Goal: Task Accomplishment & Management: Use online tool/utility

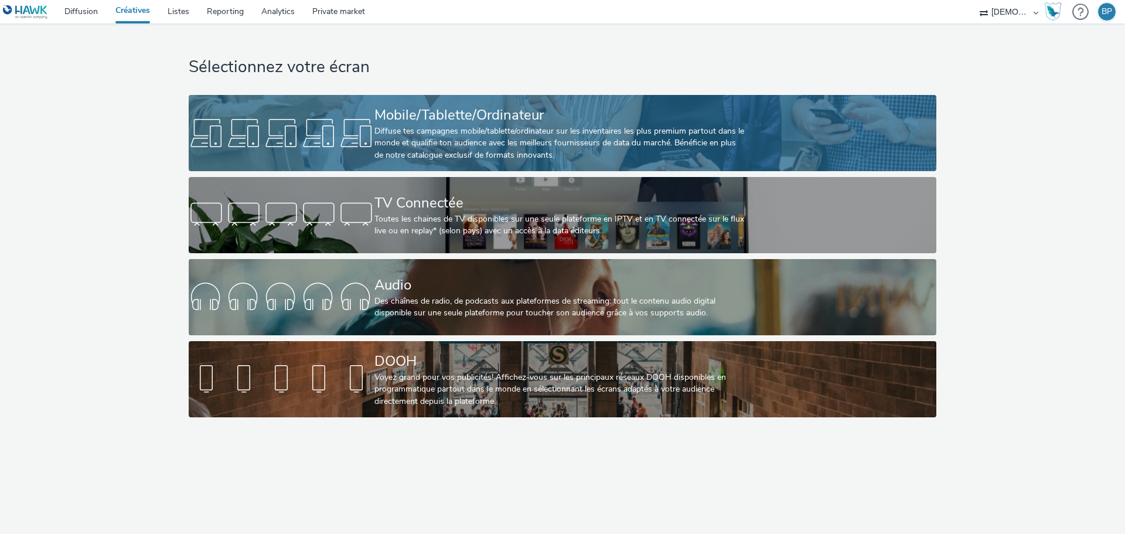
click at [779, 114] on link "Mobile/Tablette/Ordinateur Diffuse tes campagnes mobile/tablette/ordinateur sur…" at bounding box center [562, 133] width 747 height 76
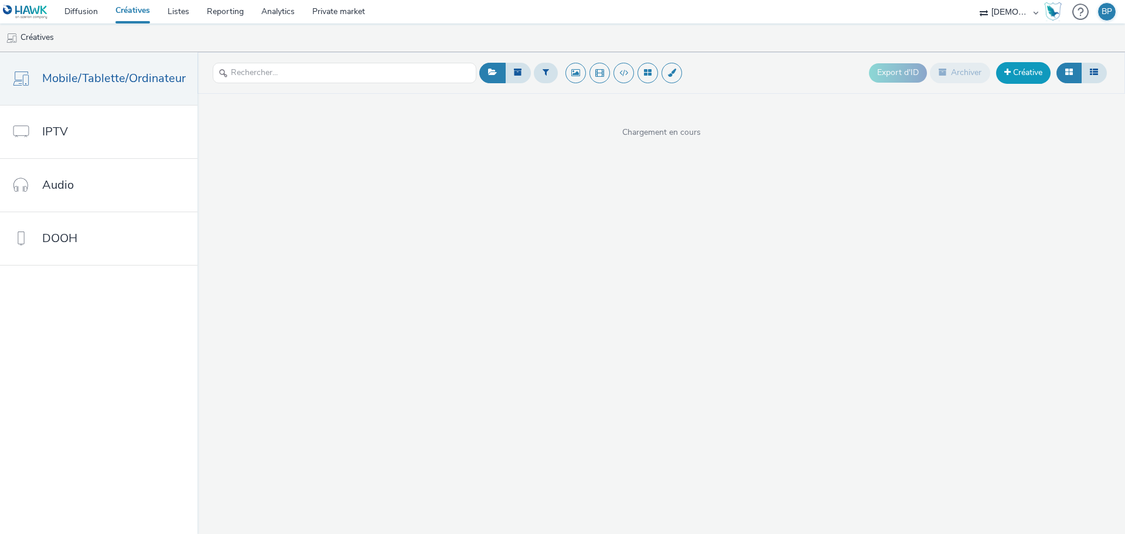
click at [1041, 70] on link "Créative" at bounding box center [1023, 72] width 54 height 21
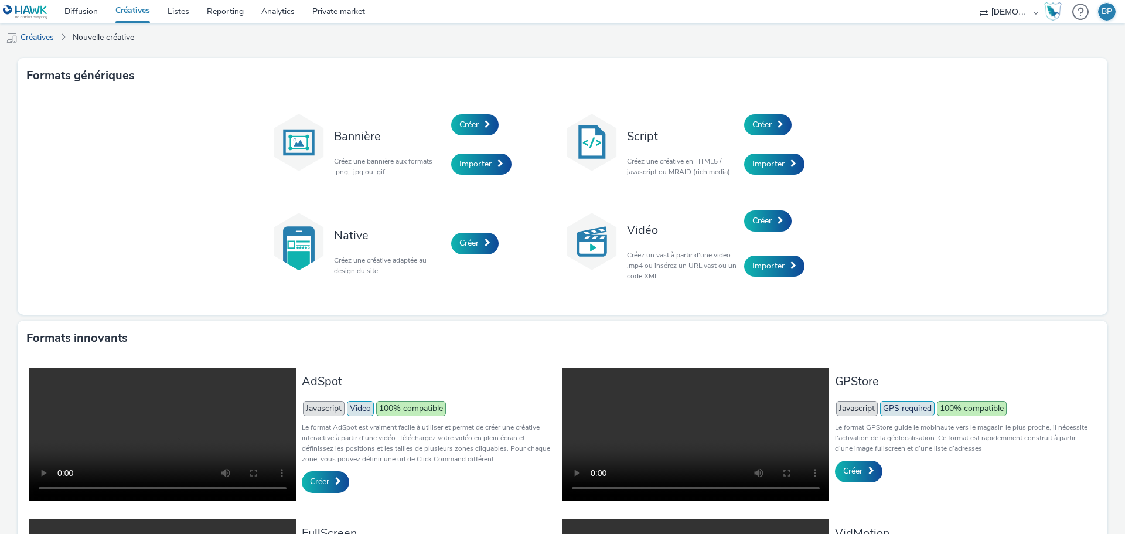
click at [767, 111] on div "Créer" at bounding box center [799, 125] width 111 height 40
click at [767, 125] on span "Créer" at bounding box center [761, 124] width 19 height 11
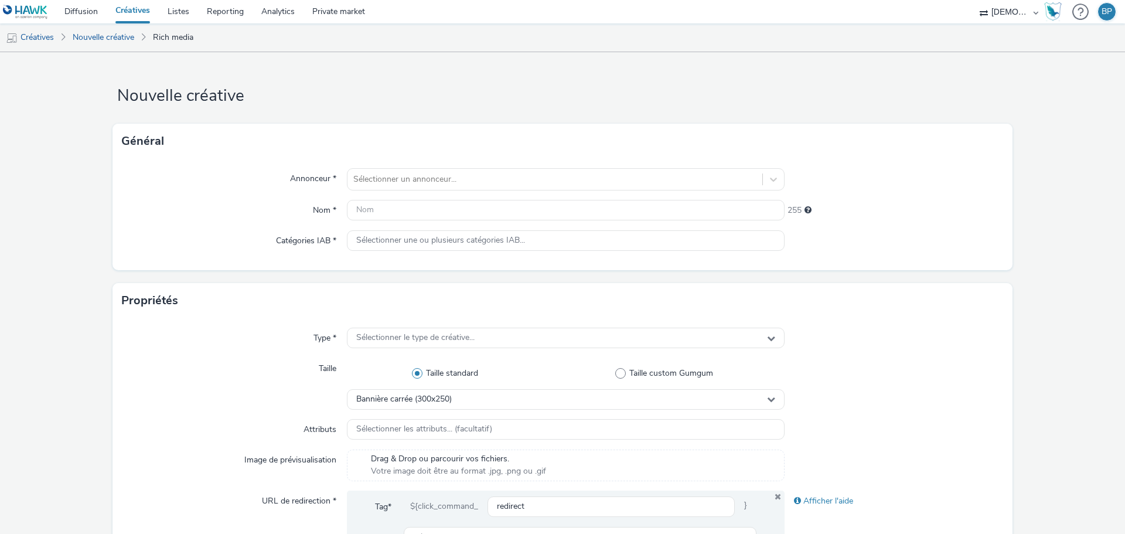
click at [517, 193] on div "Annonceur * Sélectionner un annonceur... Nom * 255 Catégories IAB * Sélectionne…" at bounding box center [562, 214] width 900 height 111
click at [518, 185] on div at bounding box center [554, 179] width 403 height 14
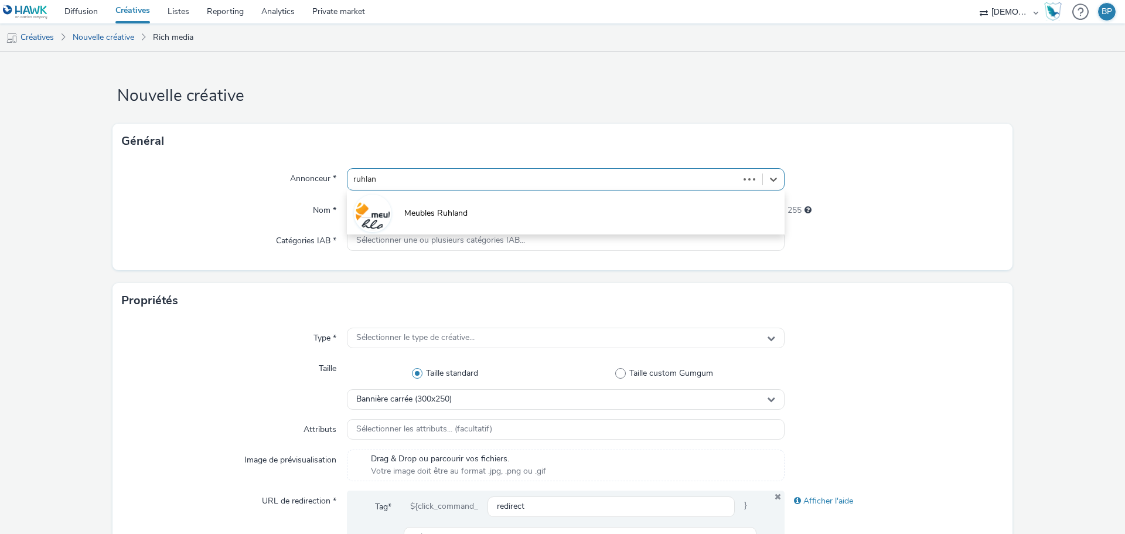
type input "[PERSON_NAME]"
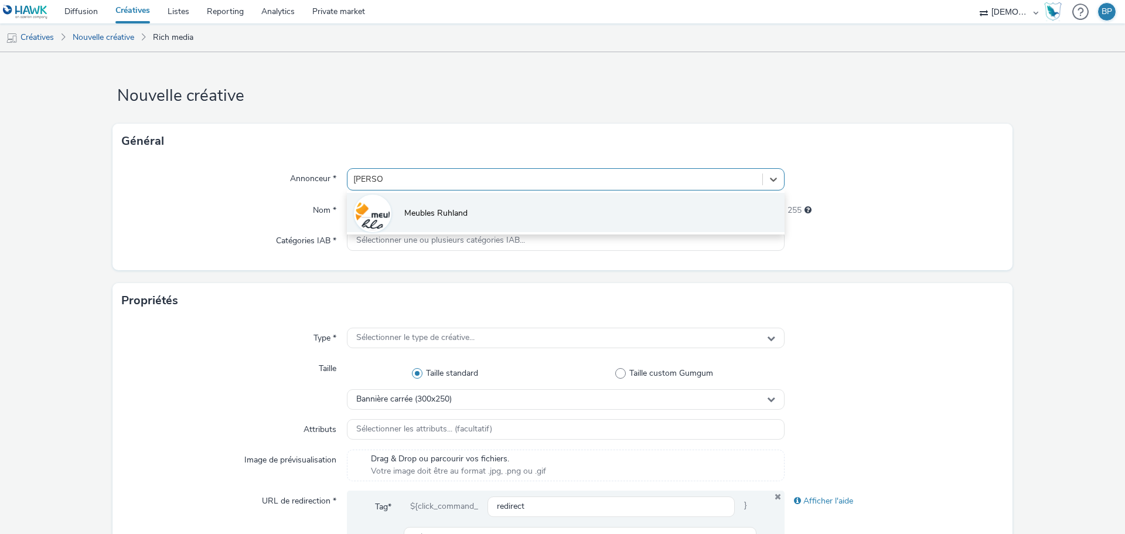
click at [568, 217] on li "Meubles Ruhland" at bounding box center [566, 212] width 438 height 39
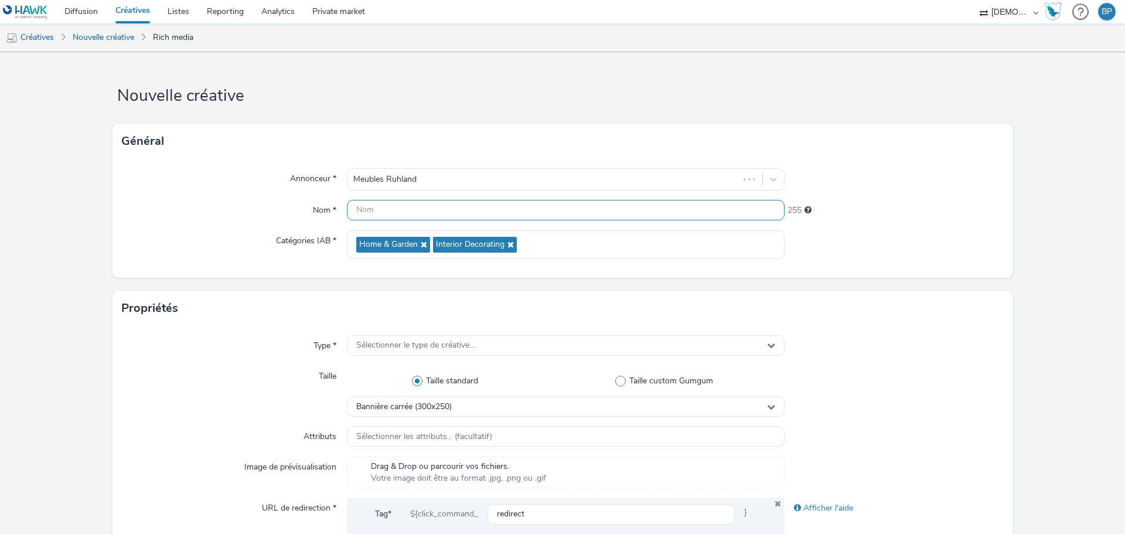
click at [563, 217] on input "text" at bounding box center [566, 210] width 438 height 21
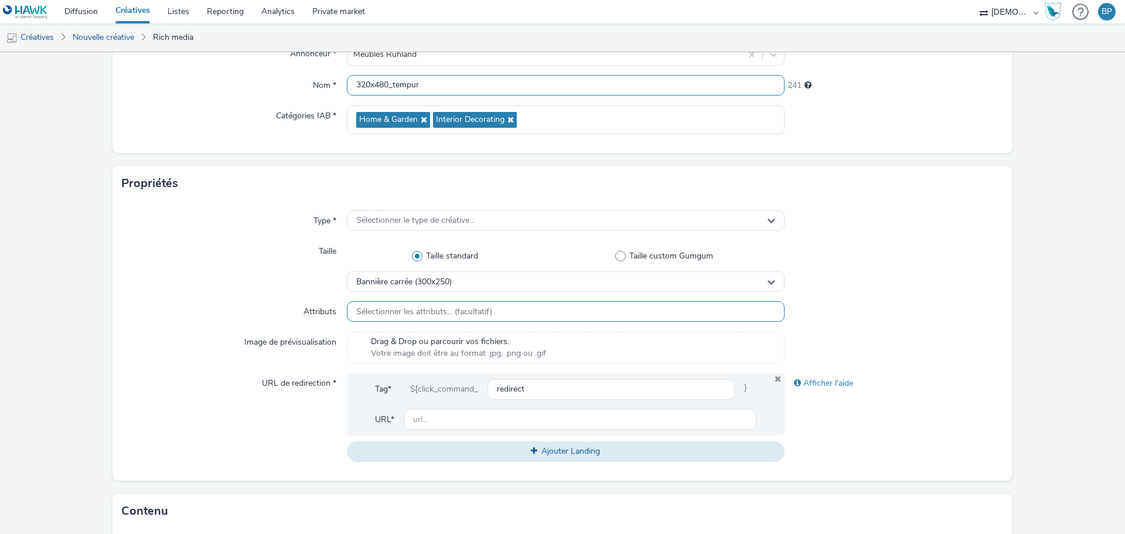
scroll to position [176, 0]
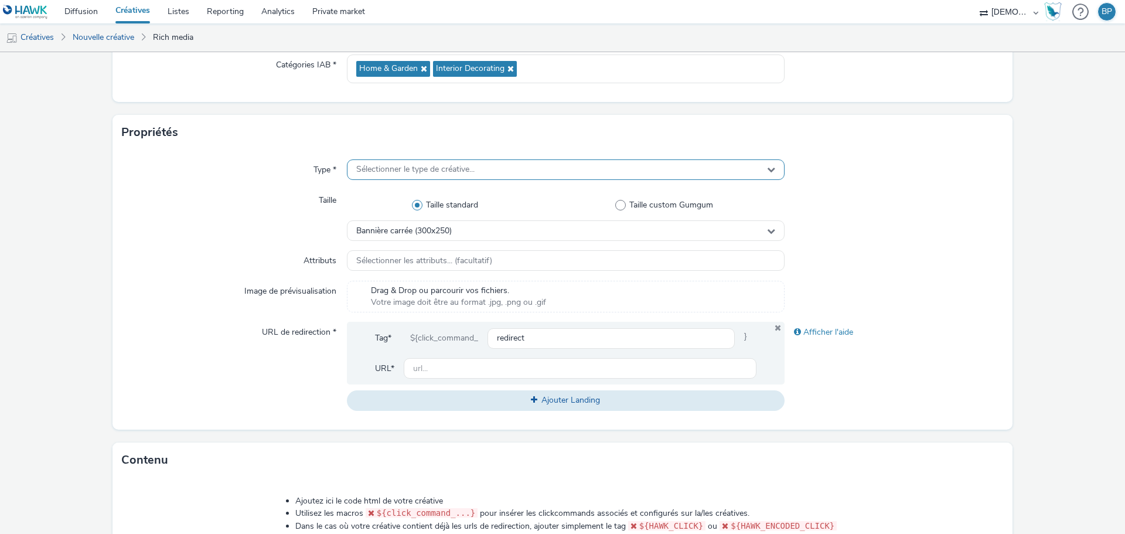
type input "320x480_tempur"
click at [439, 165] on span "Sélectionner le type de créative..." at bounding box center [415, 170] width 118 height 10
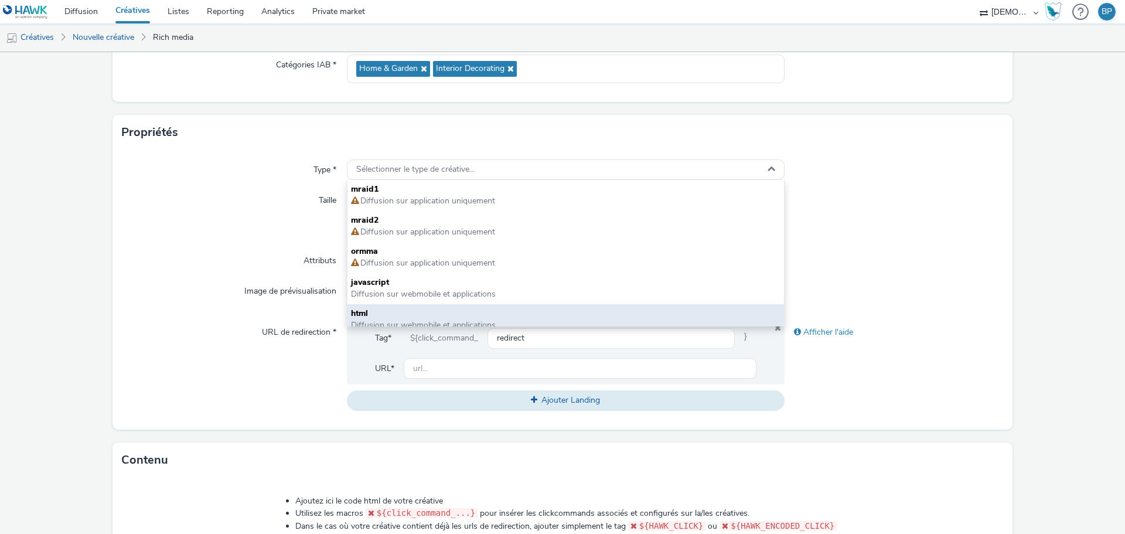
click at [372, 316] on span "html" at bounding box center [565, 314] width 429 height 12
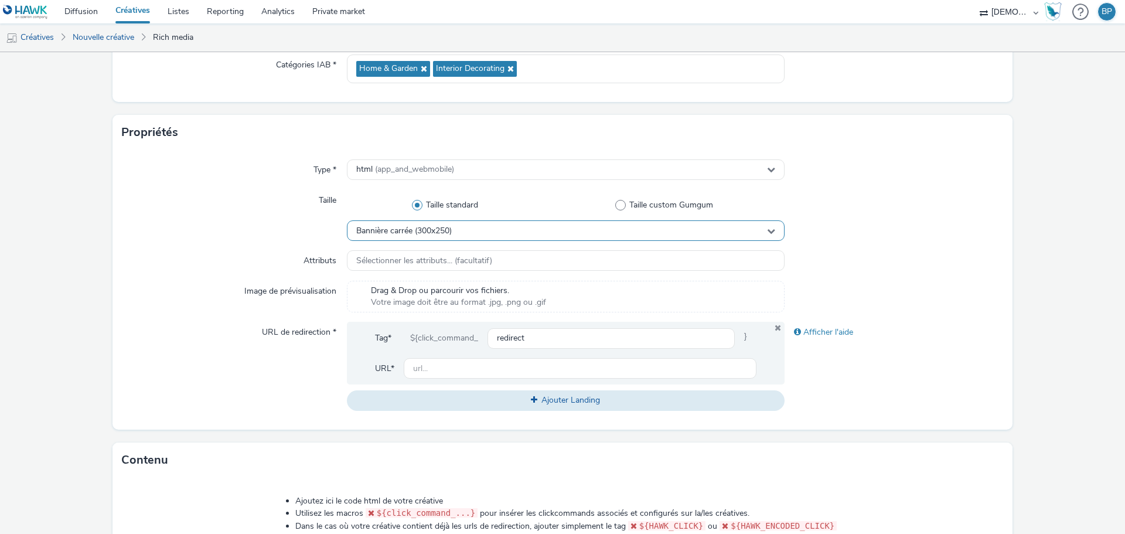
click at [444, 230] on span "Bannière carrée (300x250)" at bounding box center [403, 231] width 95 height 10
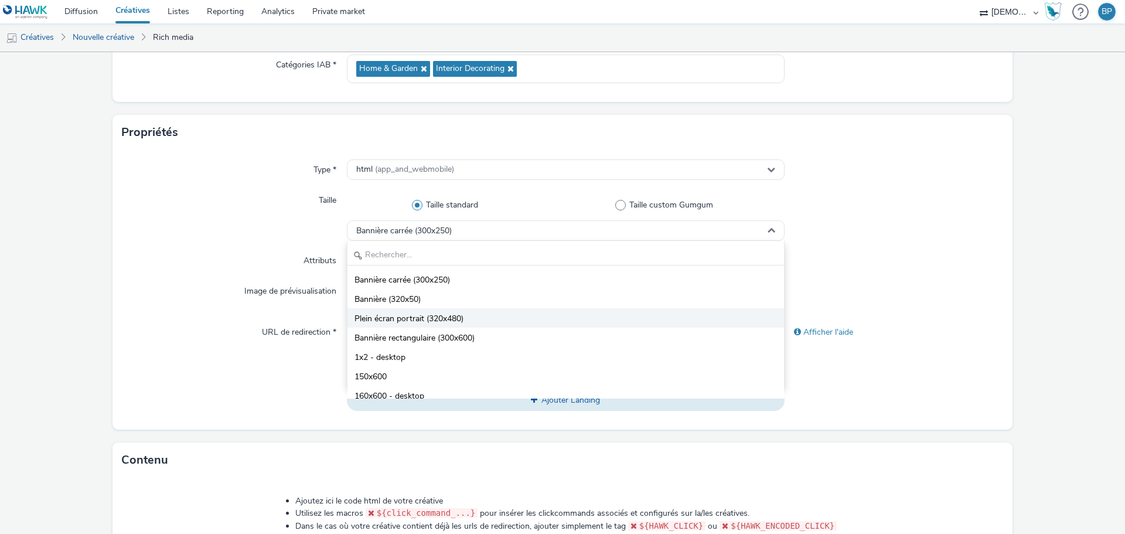
click at [418, 312] on li "Plein écran portrait (320x480)" at bounding box center [565, 317] width 436 height 19
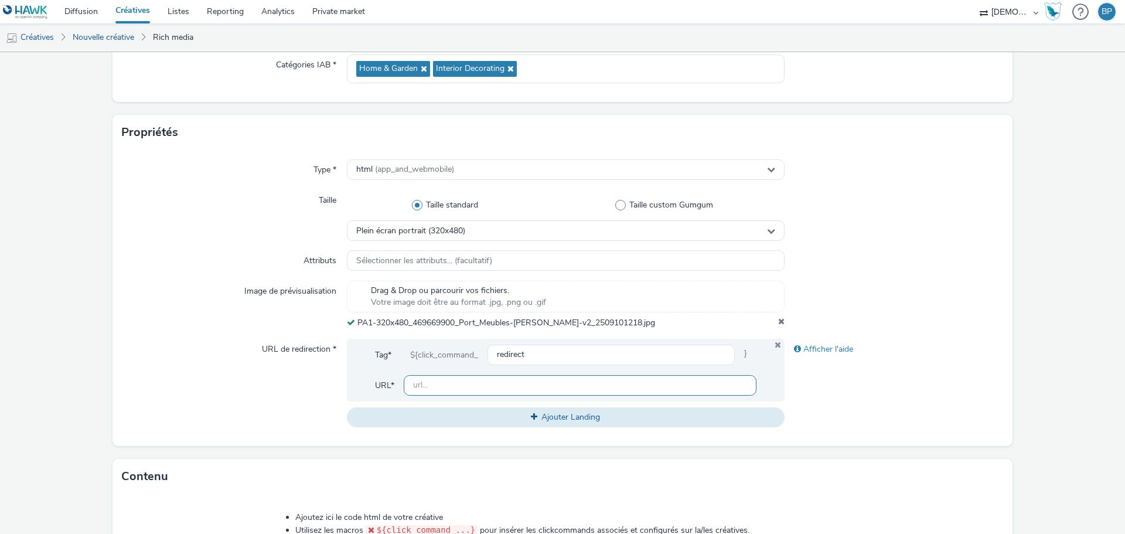
click at [467, 387] on input "text" at bounding box center [580, 385] width 353 height 21
paste input "[URL][DOMAIN_NAME][PERSON_NAME]"
type input "[URL][DOMAIN_NAME][PERSON_NAME]"
click at [983, 378] on div "Afficher l'aide" at bounding box center [893, 383] width 219 height 88
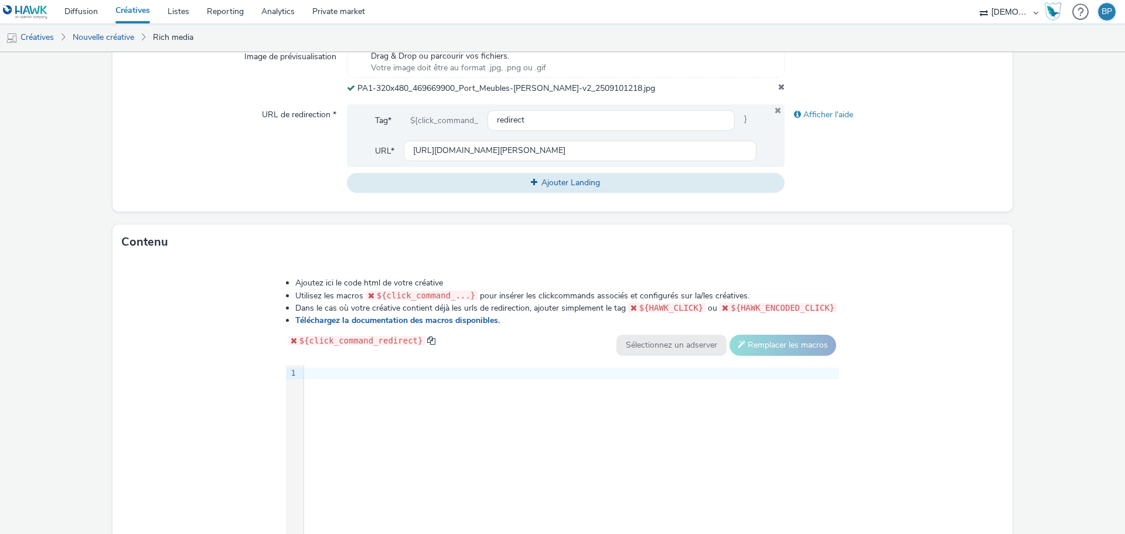
scroll to position [469, 0]
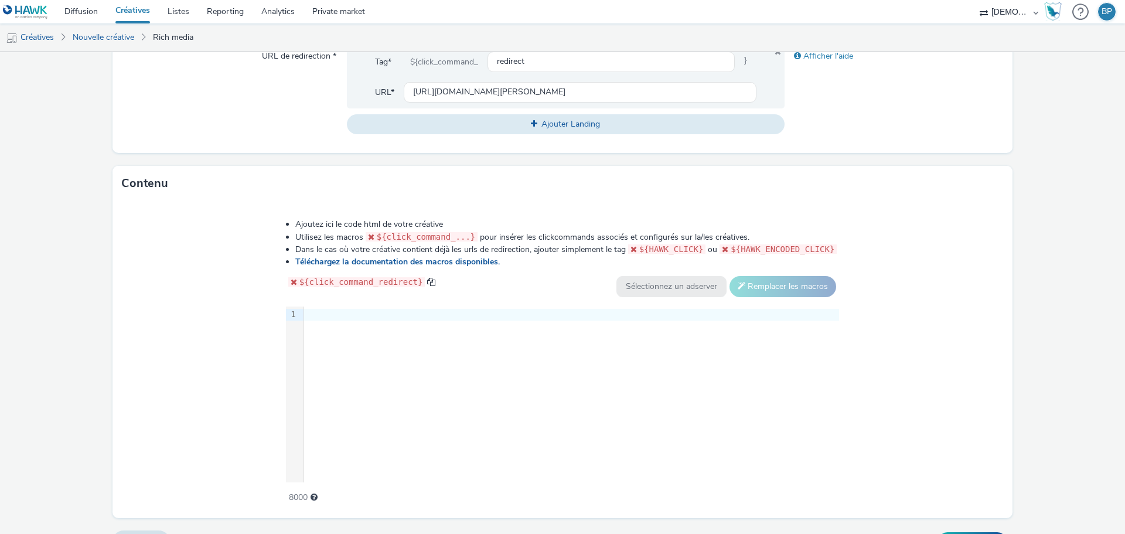
click at [815, 363] on div "9 1 ›" at bounding box center [563, 394] width 554 height 176
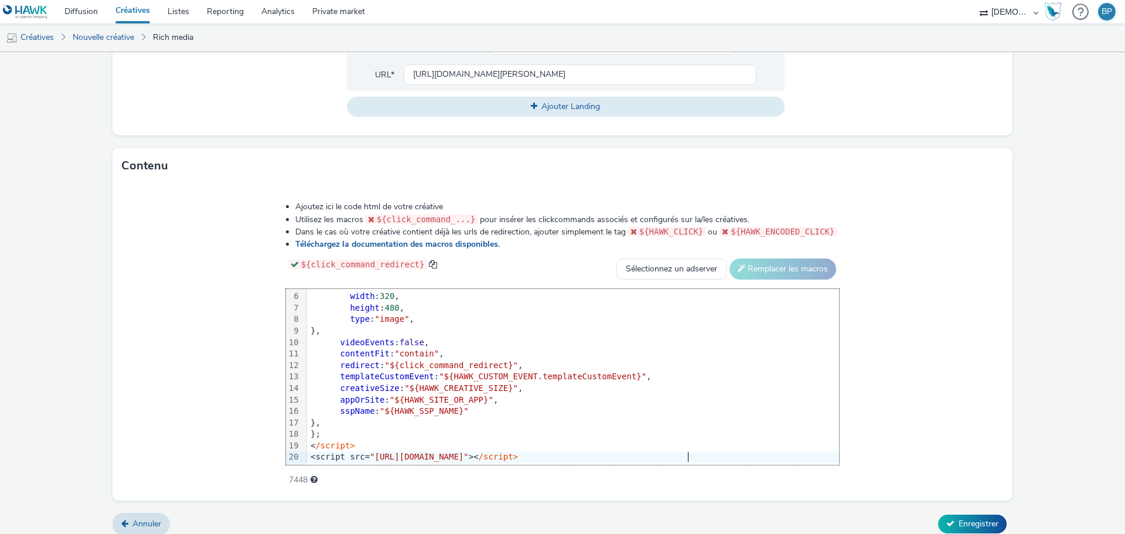
scroll to position [495, 0]
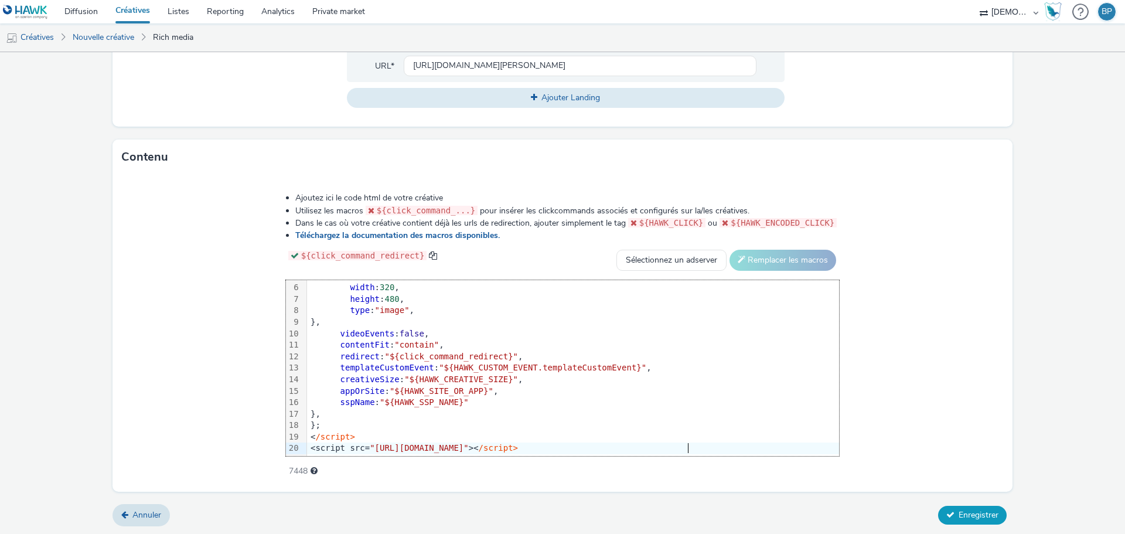
click at [962, 510] on span "Enregistrer" at bounding box center [978, 514] width 40 height 11
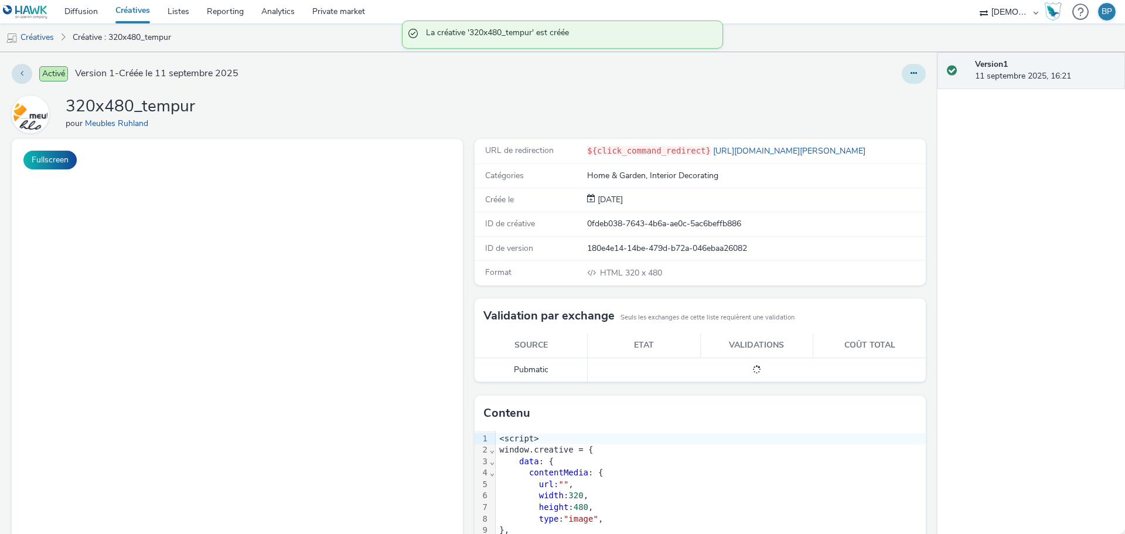
click at [910, 75] on button at bounding box center [913, 74] width 24 height 20
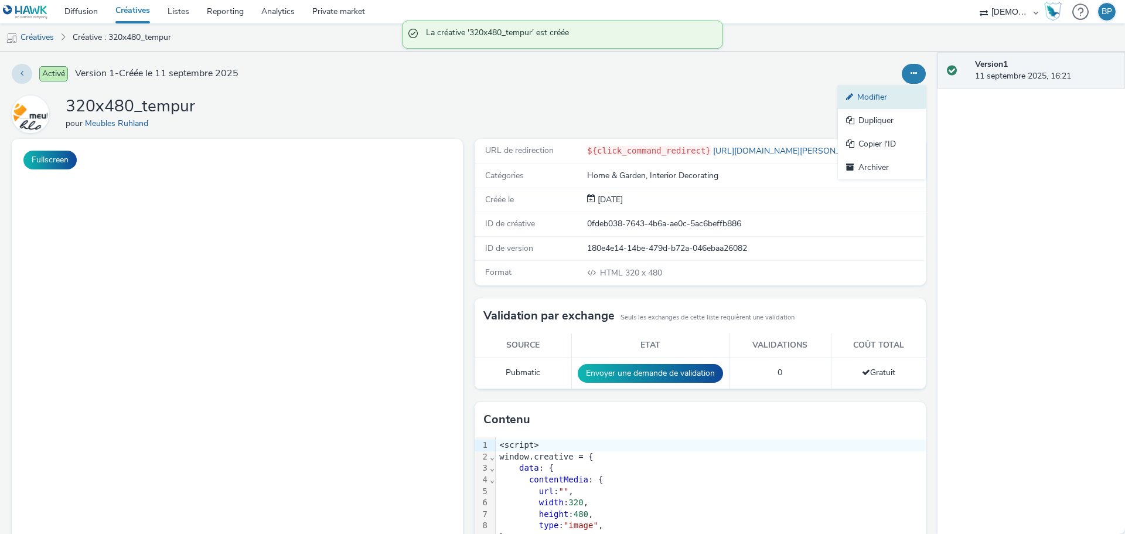
click at [883, 95] on link "Modifier" at bounding box center [882, 97] width 88 height 23
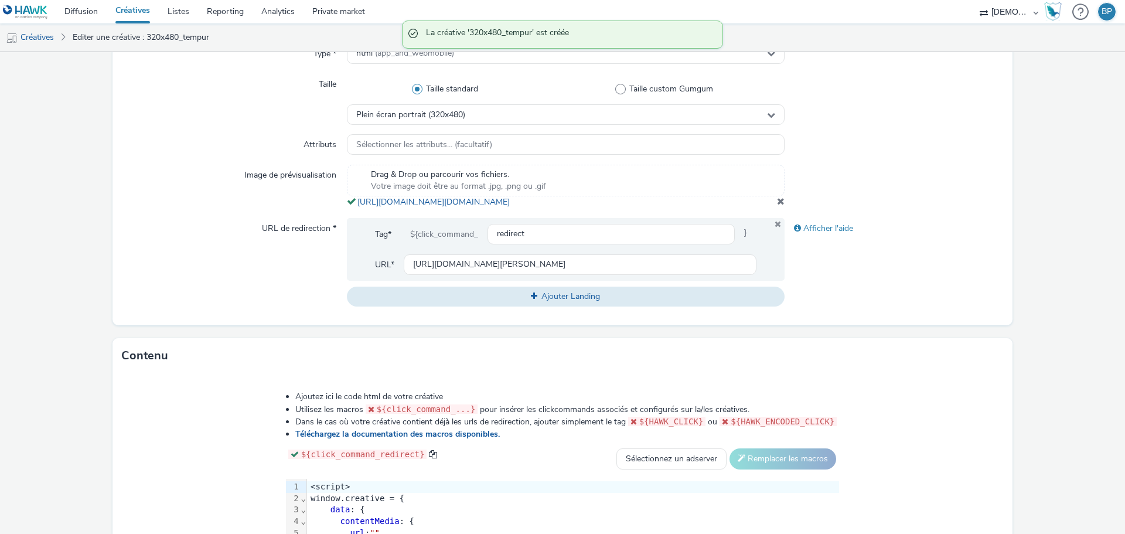
scroll to position [293, 0]
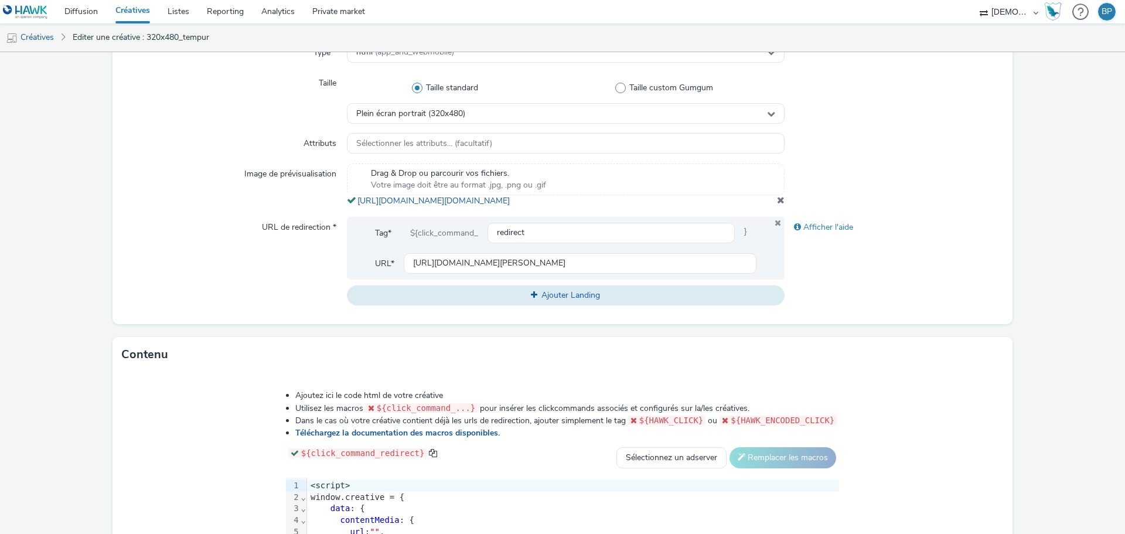
drag, startPoint x: 626, startPoint y: 217, endPoint x: 350, endPoint y: 206, distance: 276.1
click at [350, 206] on div "Drag & Drop ou parcourir vos fichiers. Votre image doit être au format .jpg, .p…" at bounding box center [566, 184] width 438 height 43
copy span "[URL][DOMAIN_NAME][DOMAIN_NAME]"
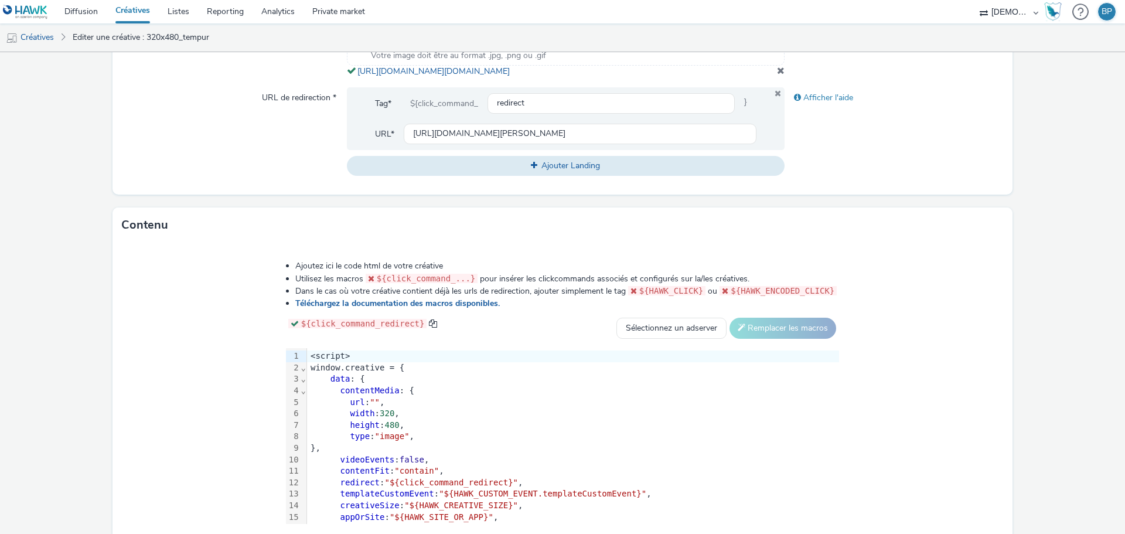
scroll to position [502, 0]
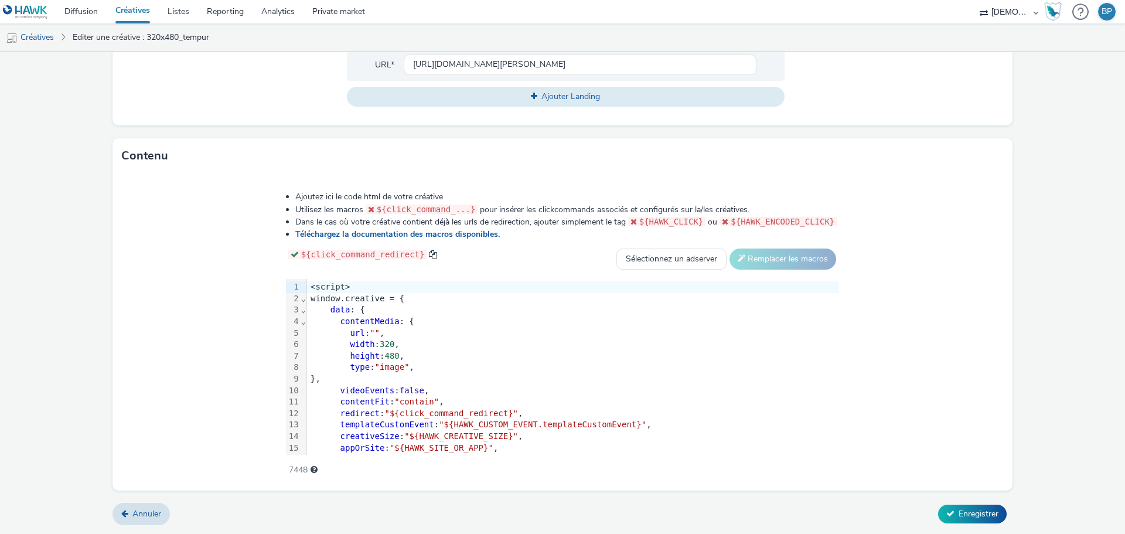
drag, startPoint x: 375, startPoint y: 330, endPoint x: 380, endPoint y: 338, distance: 8.9
click at [375, 330] on span """" at bounding box center [375, 332] width 10 height 9
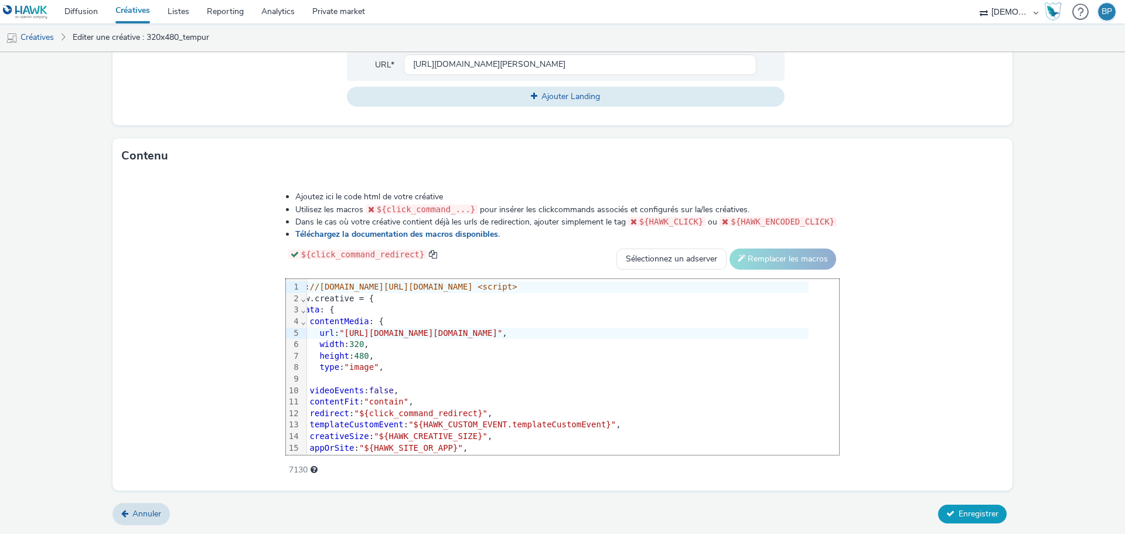
click at [947, 517] on button "Enregistrer" at bounding box center [972, 513] width 69 height 19
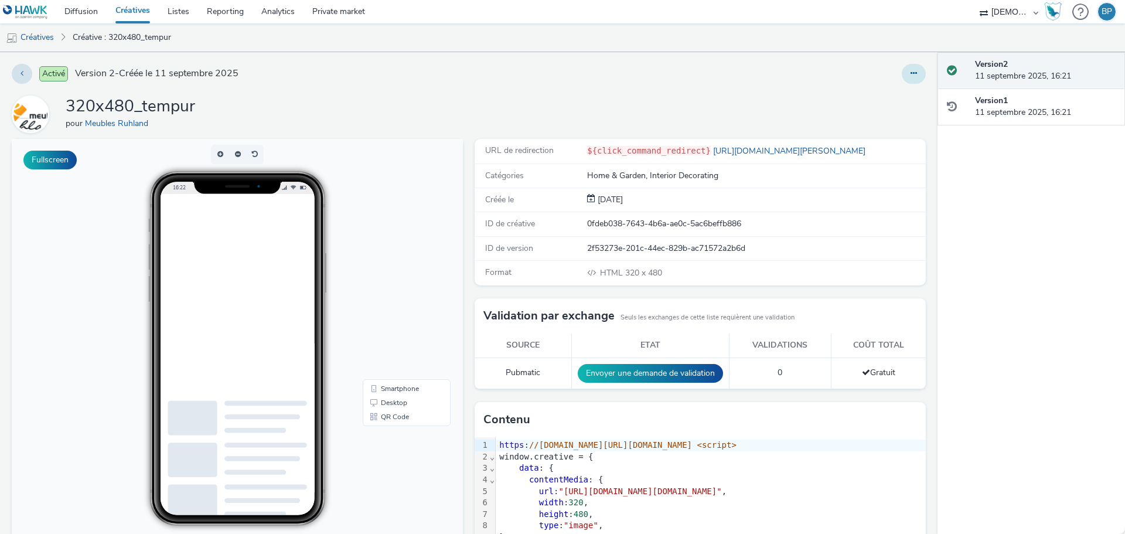
click at [904, 69] on button at bounding box center [913, 74] width 24 height 20
click at [862, 94] on link "Modifier" at bounding box center [882, 97] width 88 height 23
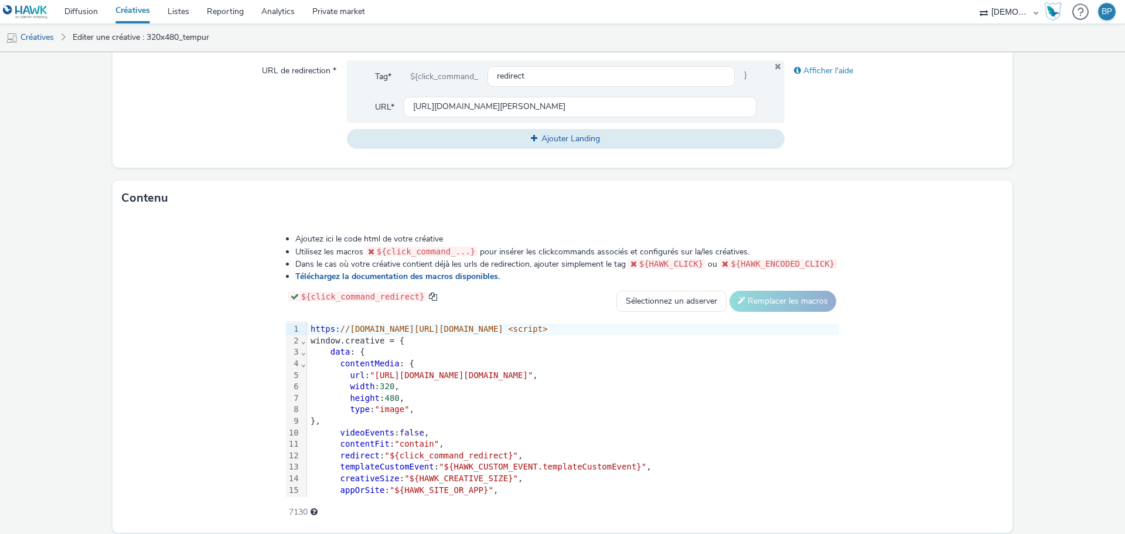
scroll to position [502, 0]
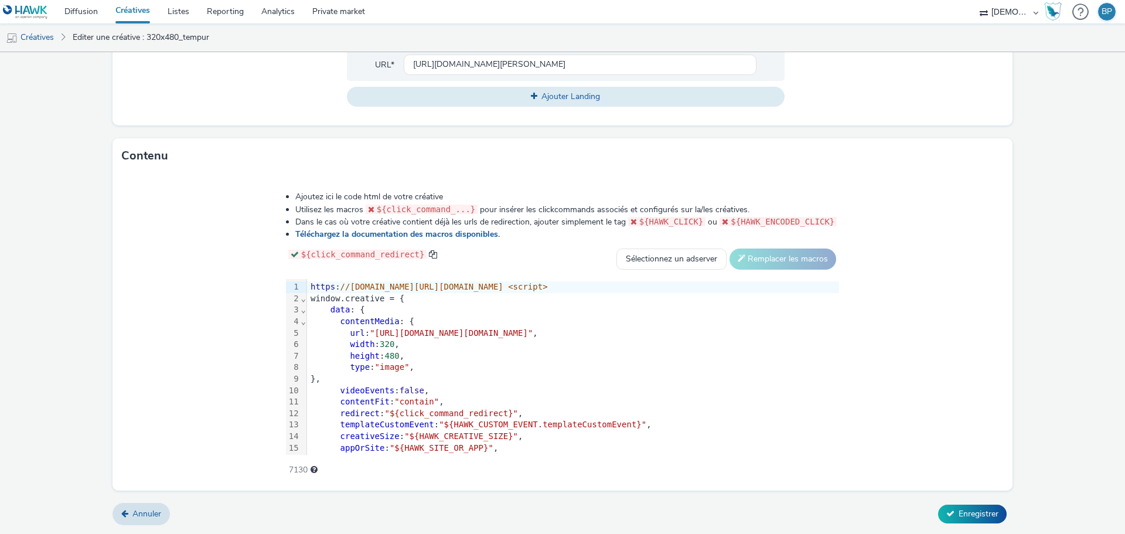
drag, startPoint x: 781, startPoint y: 363, endPoint x: 782, endPoint y: 371, distance: 8.2
click at [781, 363] on div "type : "image" ," at bounding box center [573, 367] width 532 height 12
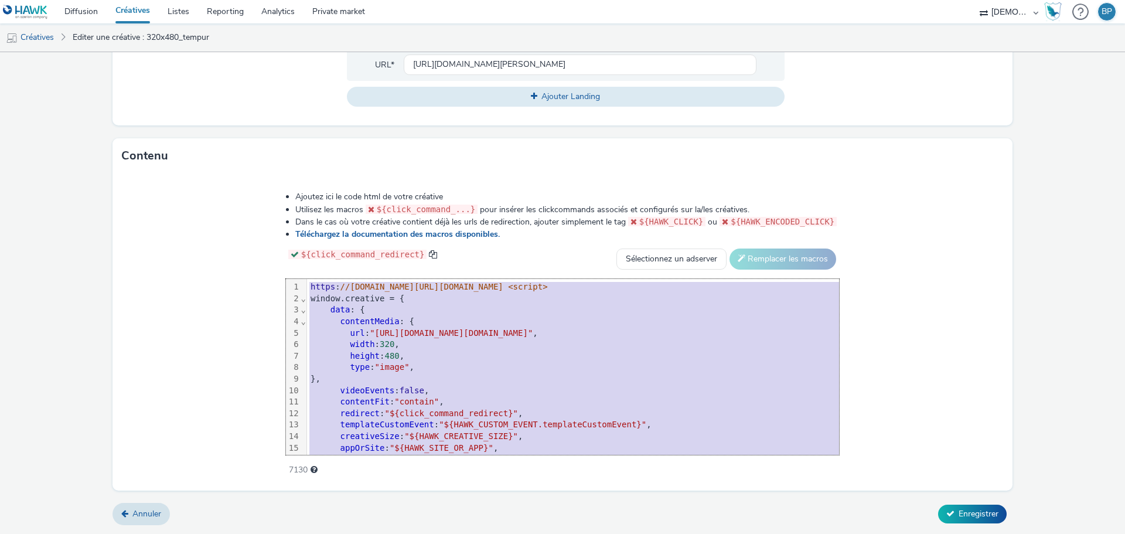
scroll to position [58, 0]
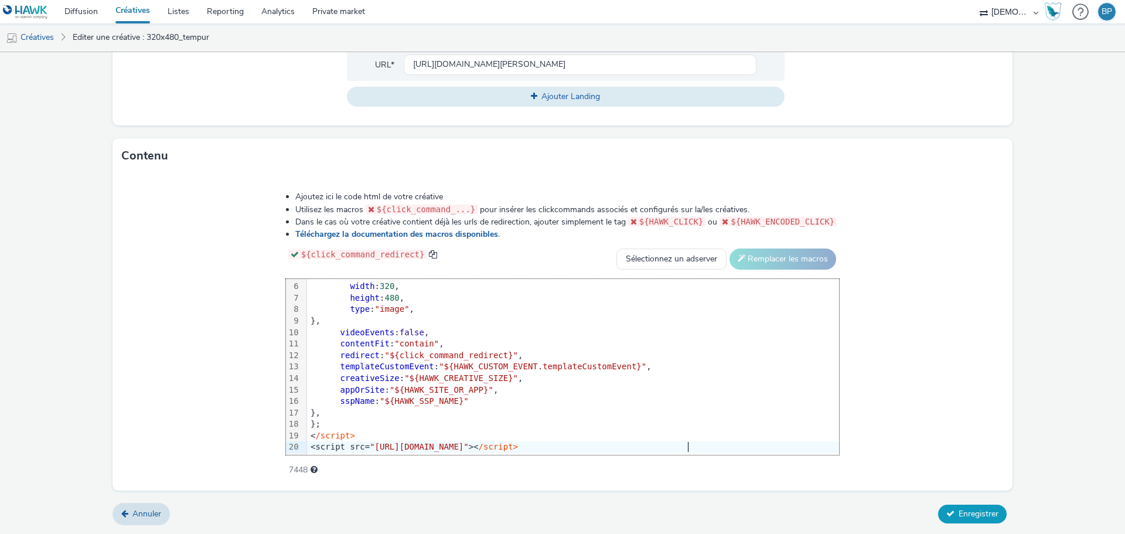
click at [982, 513] on span "Enregistrer" at bounding box center [978, 513] width 40 height 11
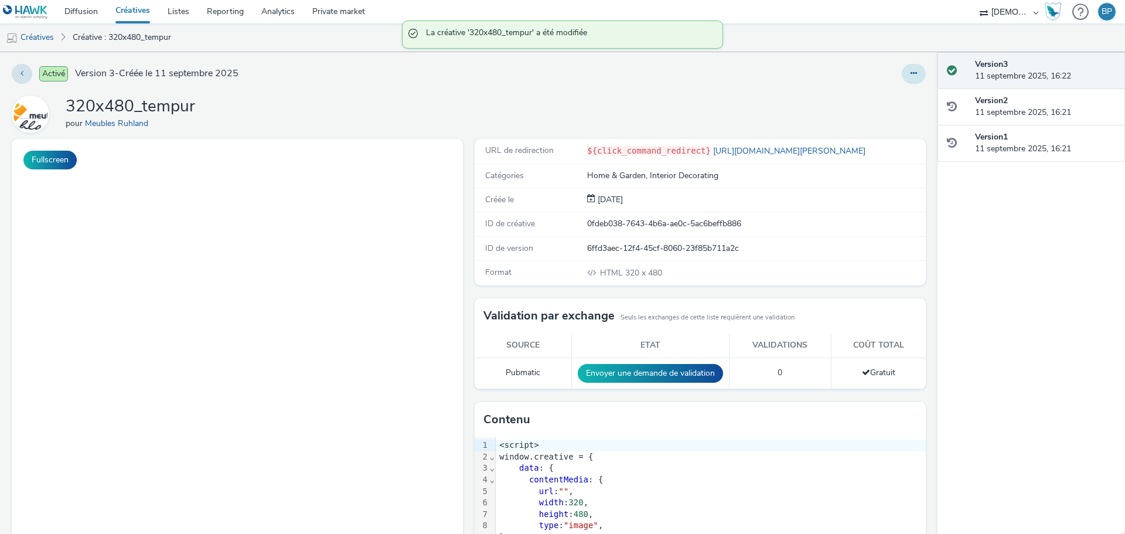
click at [905, 78] on button at bounding box center [913, 74] width 24 height 20
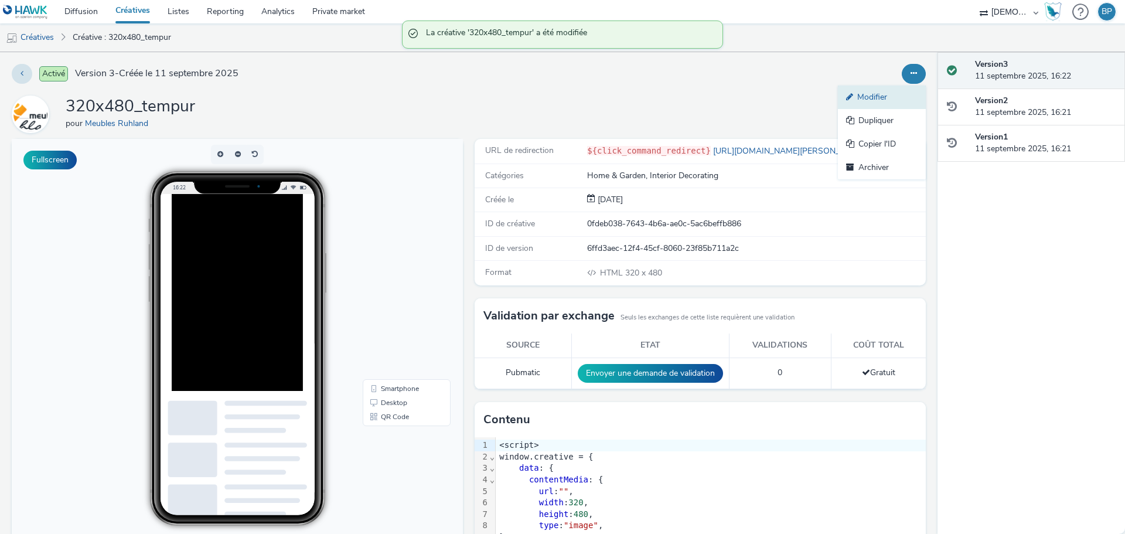
click at [878, 94] on link "Modifier" at bounding box center [882, 97] width 88 height 23
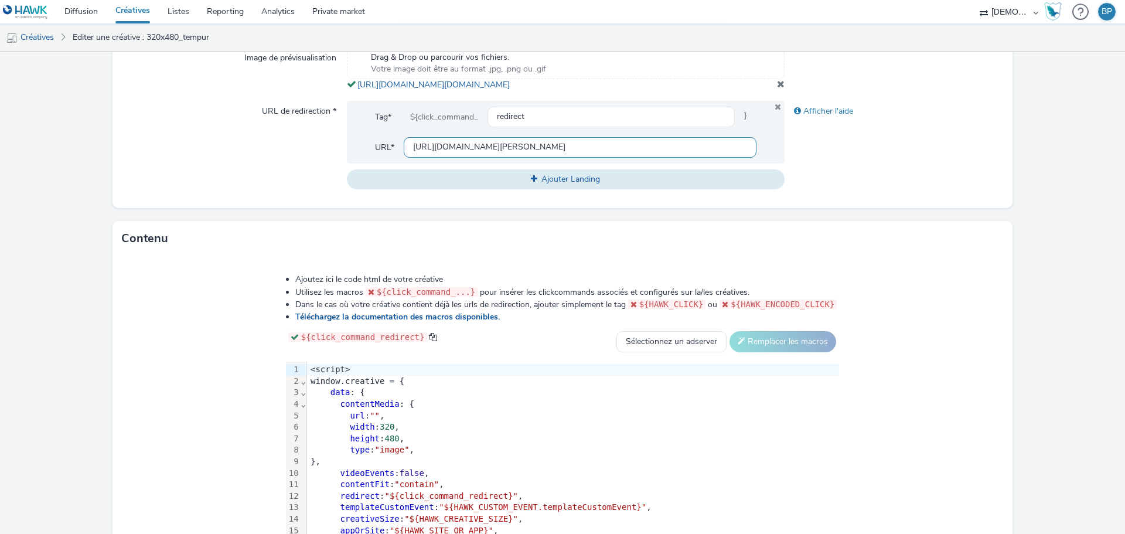
scroll to position [351, 0]
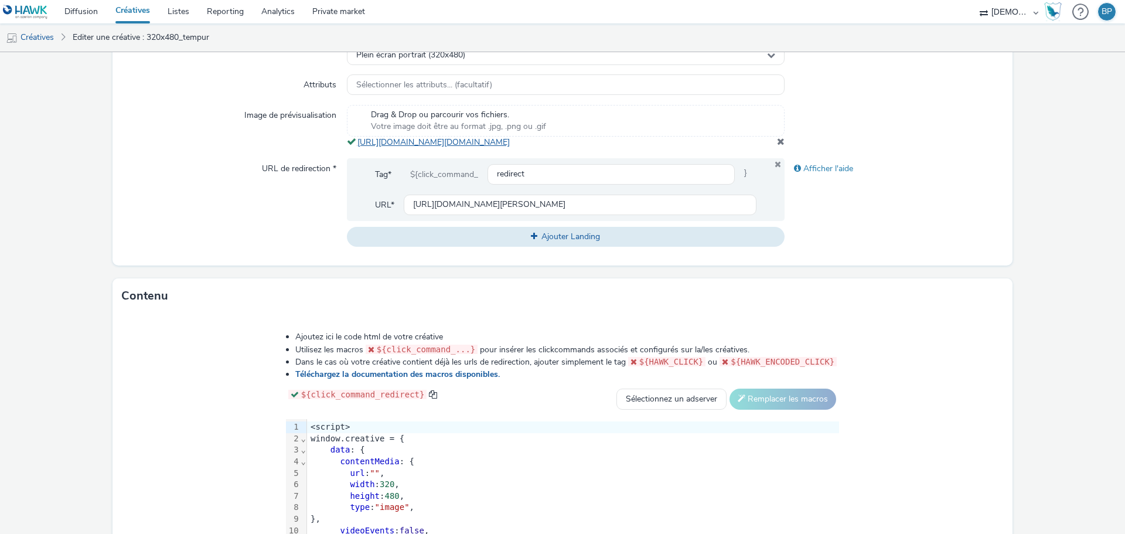
copy link "[URL][DOMAIN_NAME][DOMAIN_NAME]"
drag, startPoint x: 630, startPoint y: 160, endPoint x: 354, endPoint y: 147, distance: 276.2
click at [354, 147] on div "Drag & Drop ou parcourir vos fichiers. Votre image doit être au format .jpg, .p…" at bounding box center [566, 126] width 438 height 43
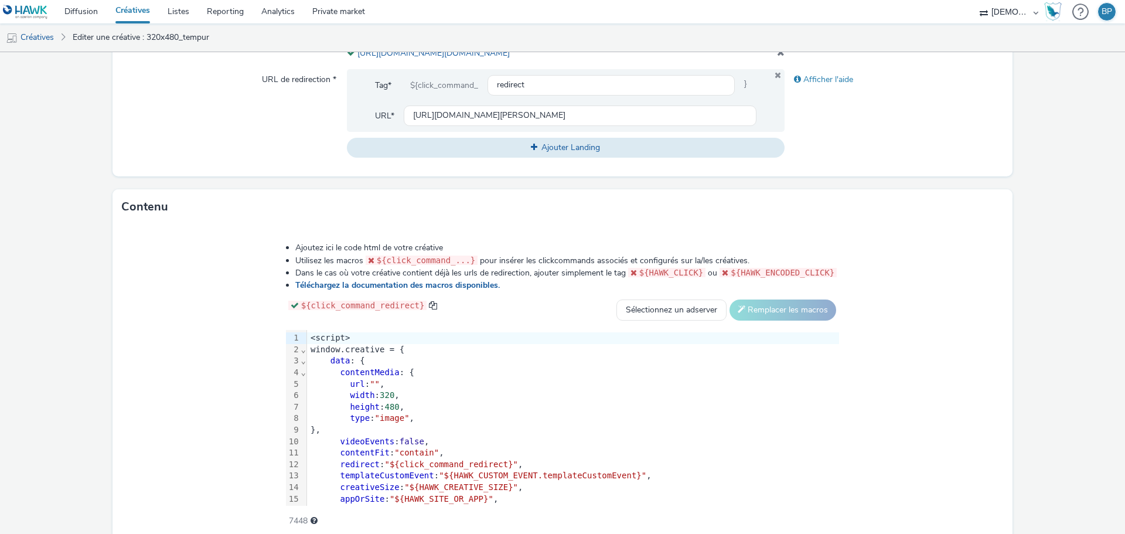
scroll to position [502, 0]
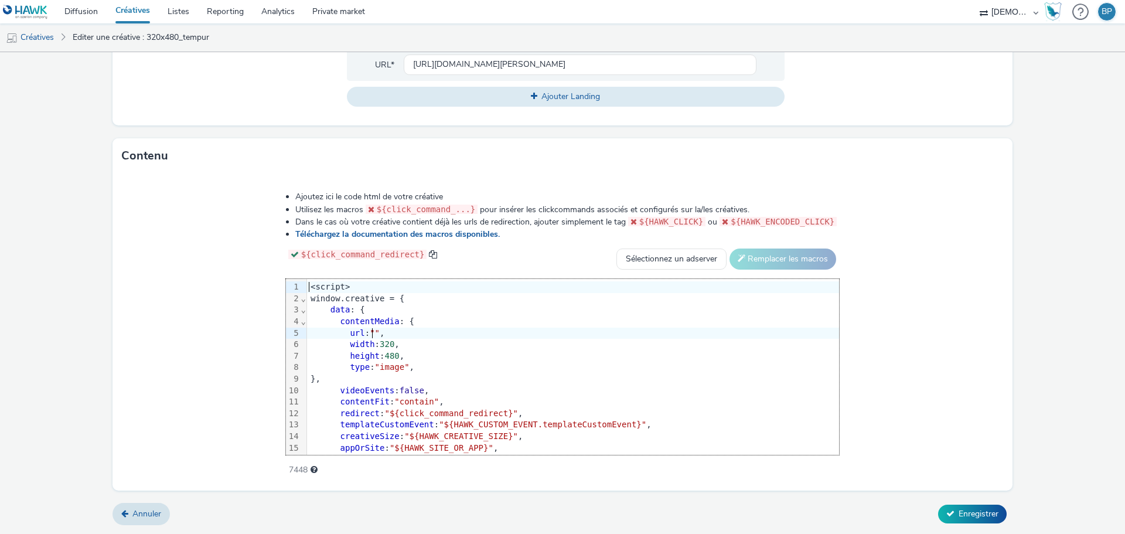
click at [376, 328] on span """" at bounding box center [375, 332] width 10 height 9
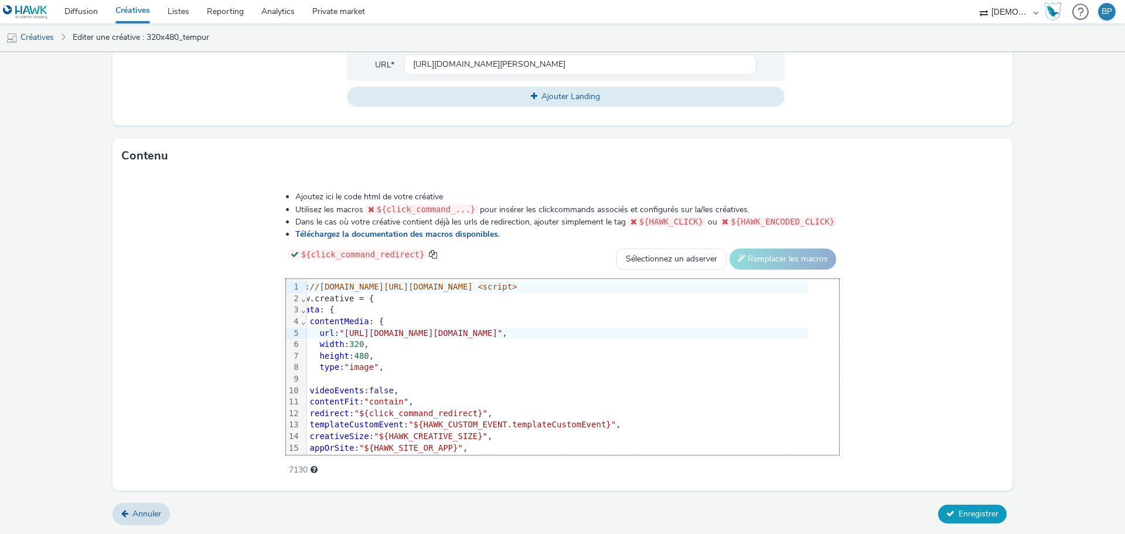
click at [958, 513] on span "Enregistrer" at bounding box center [978, 513] width 40 height 11
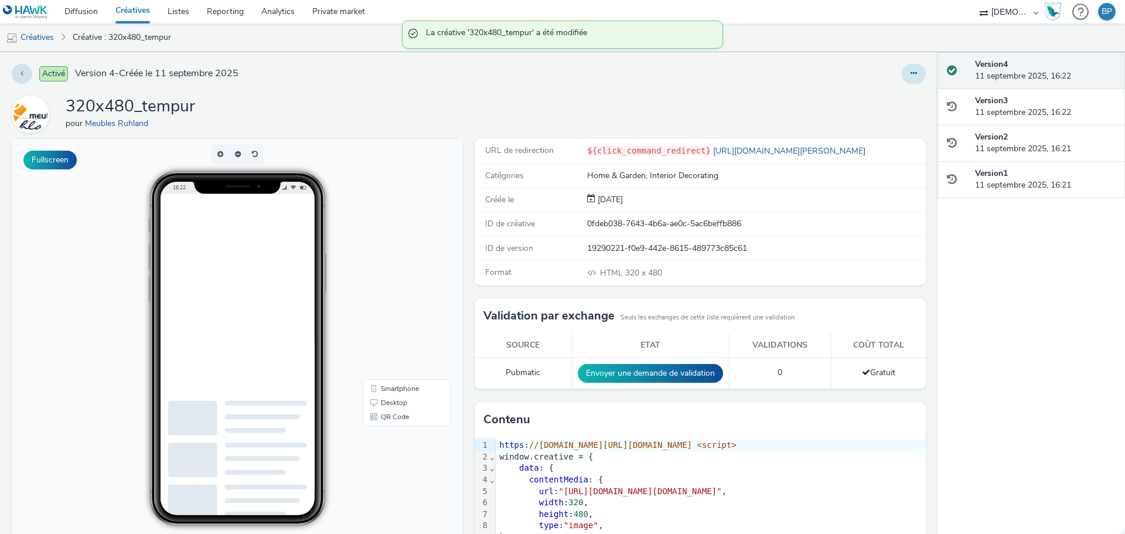
click at [908, 67] on button at bounding box center [913, 74] width 24 height 20
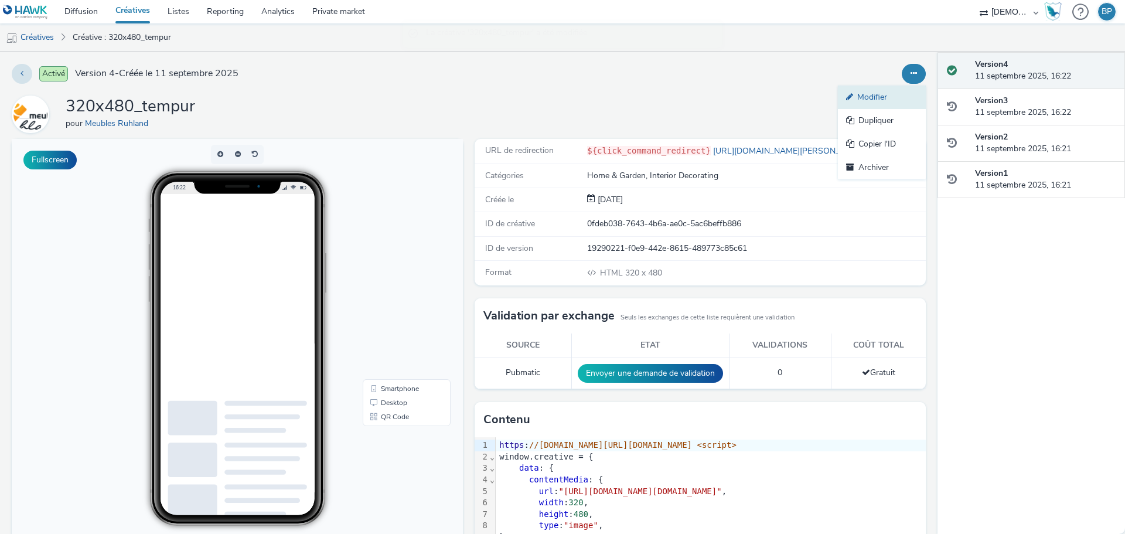
click at [865, 94] on link "Modifier" at bounding box center [882, 97] width 88 height 23
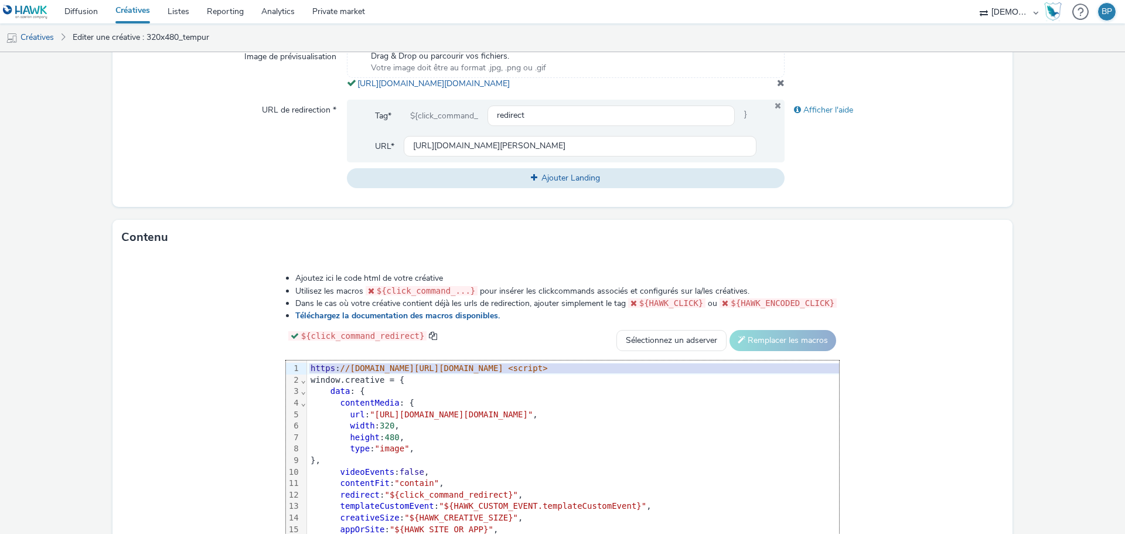
scroll to position [0, 33]
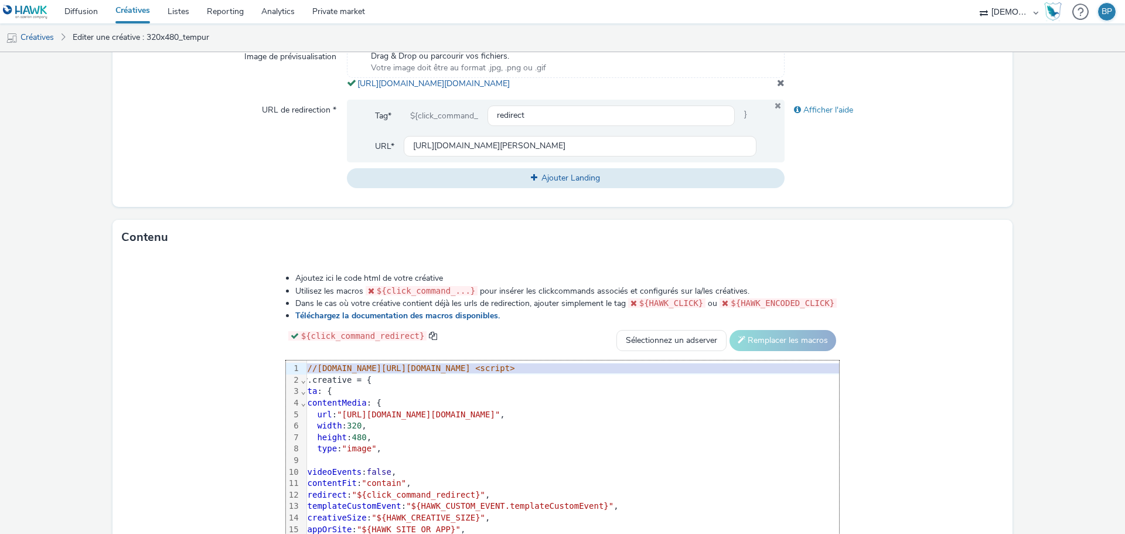
drag, startPoint x: 185, startPoint y: 377, endPoint x: 1155, endPoint y: 378, distance: 970.0
click at [1124, 378] on html "Diffusion Créatives Listes Reporting Analytics Private market EBRA BP Créatives…" at bounding box center [562, 267] width 1125 height 534
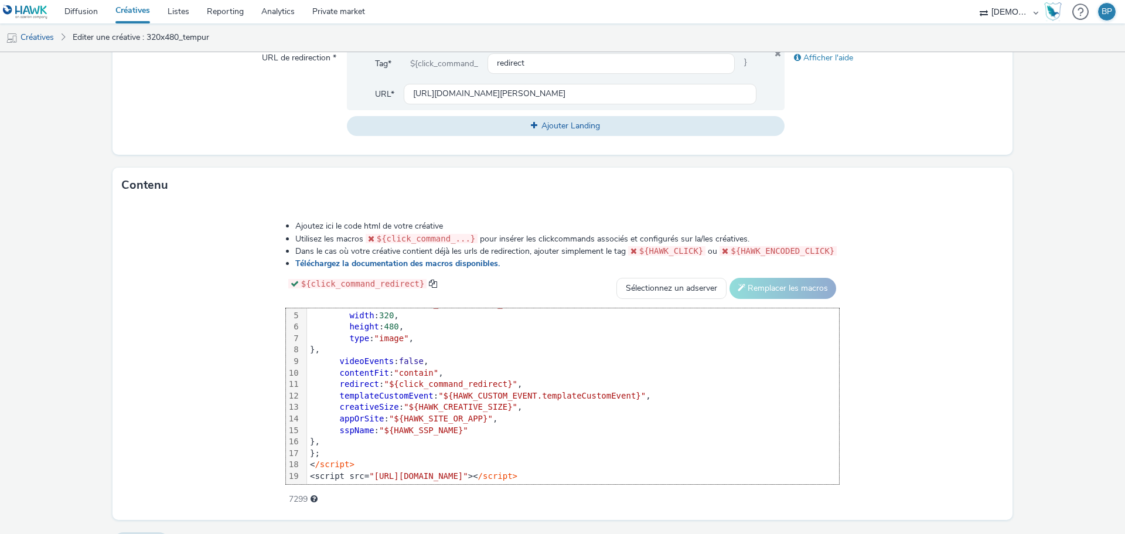
scroll to position [502, 0]
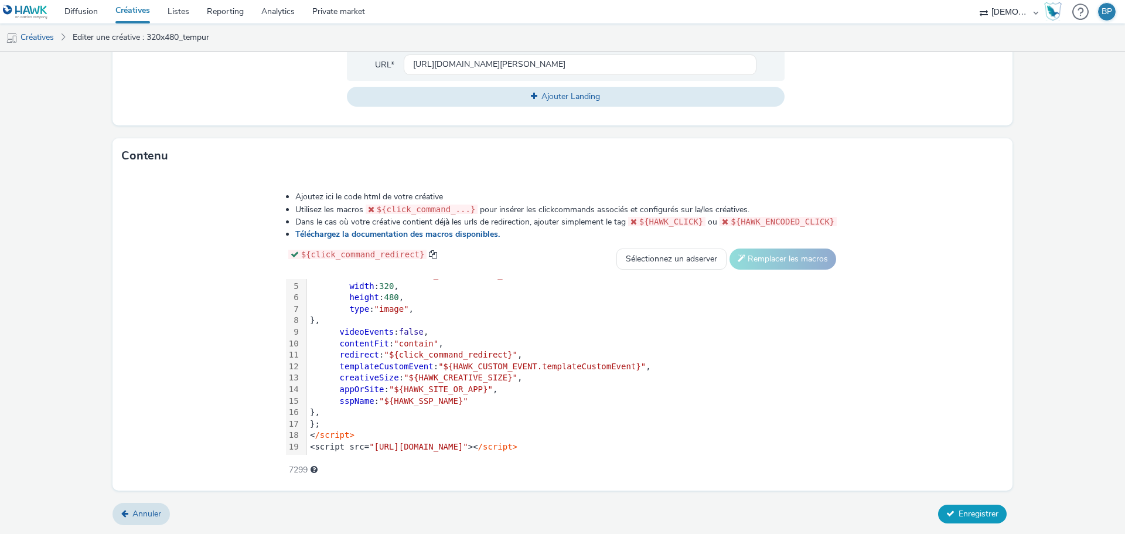
click at [969, 507] on button "Enregistrer" at bounding box center [972, 513] width 69 height 19
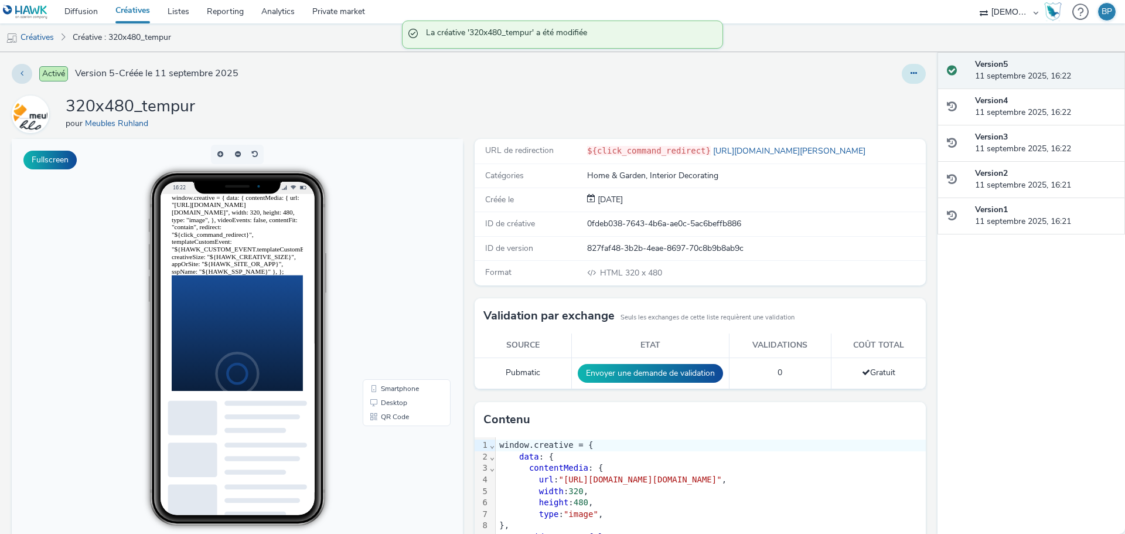
click at [910, 74] on button at bounding box center [913, 74] width 24 height 20
click at [875, 89] on link "Modifier" at bounding box center [882, 97] width 88 height 23
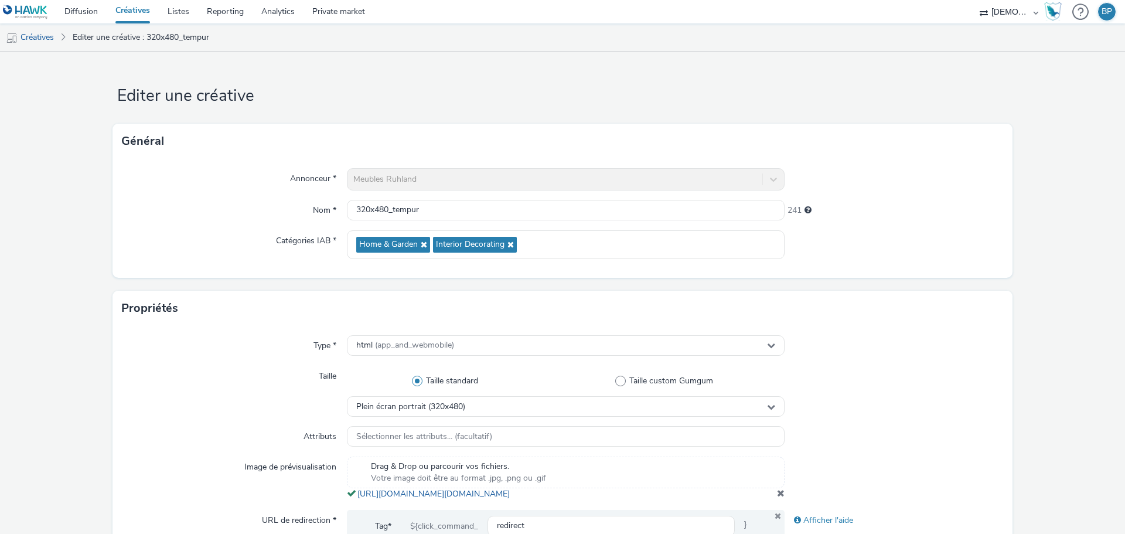
click at [930, 292] on div "Propriétés" at bounding box center [562, 308] width 900 height 35
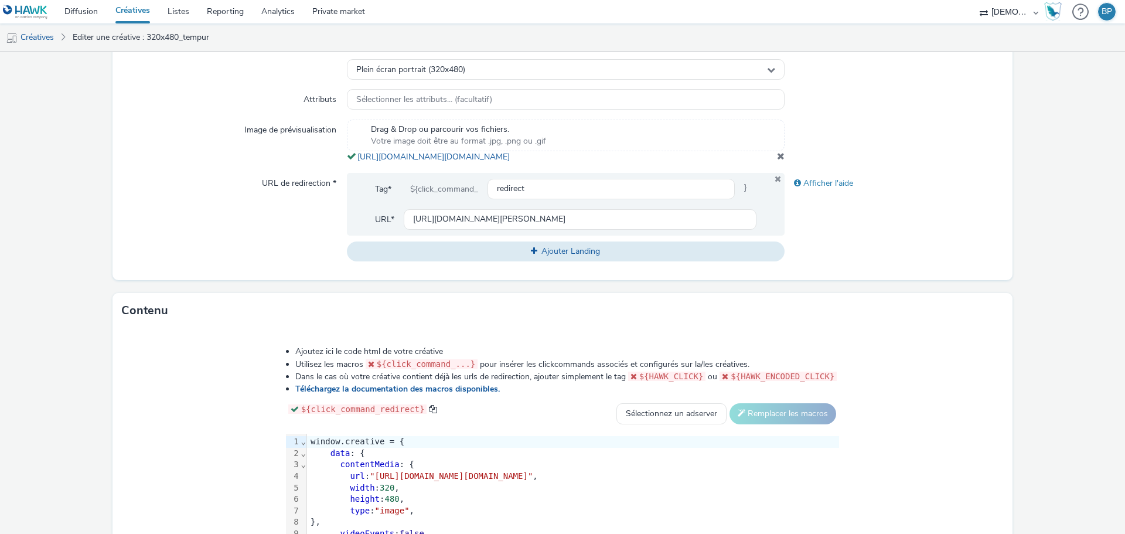
scroll to position [410, 0]
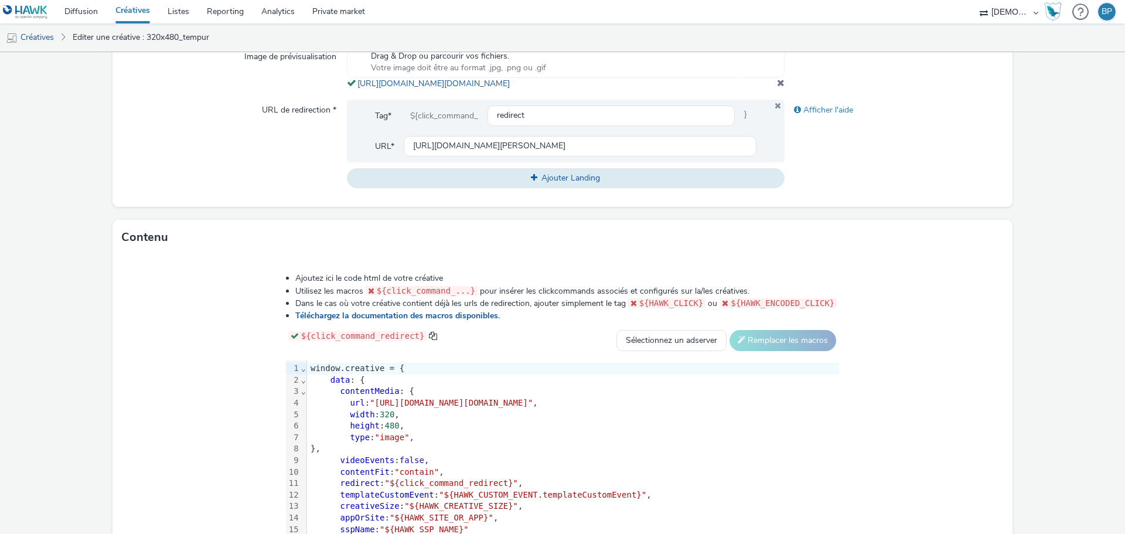
click at [308, 397] on div "contentMedia : {" at bounding box center [573, 391] width 532 height 12
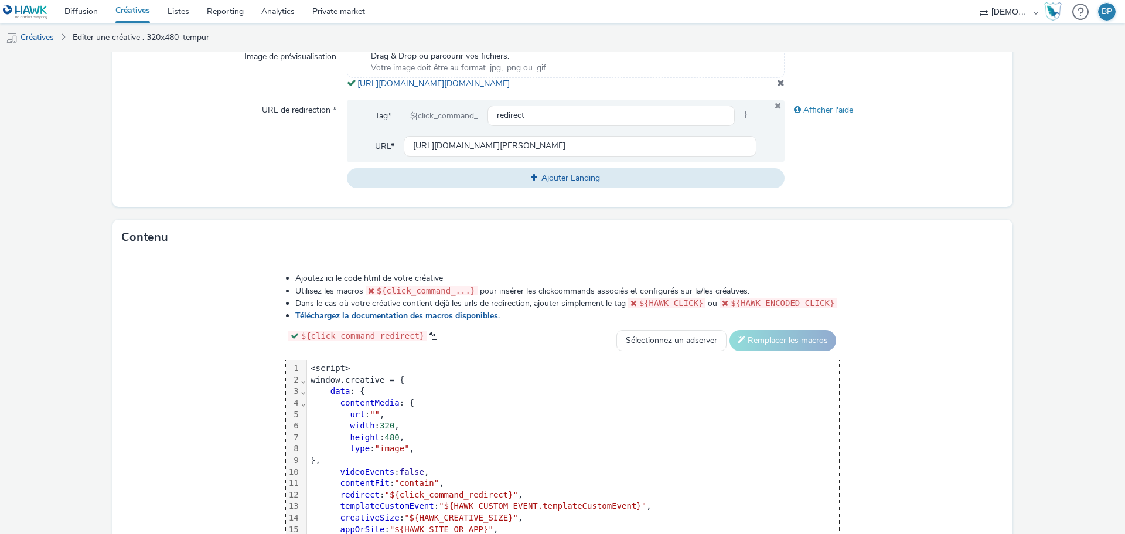
scroll to position [423, 0]
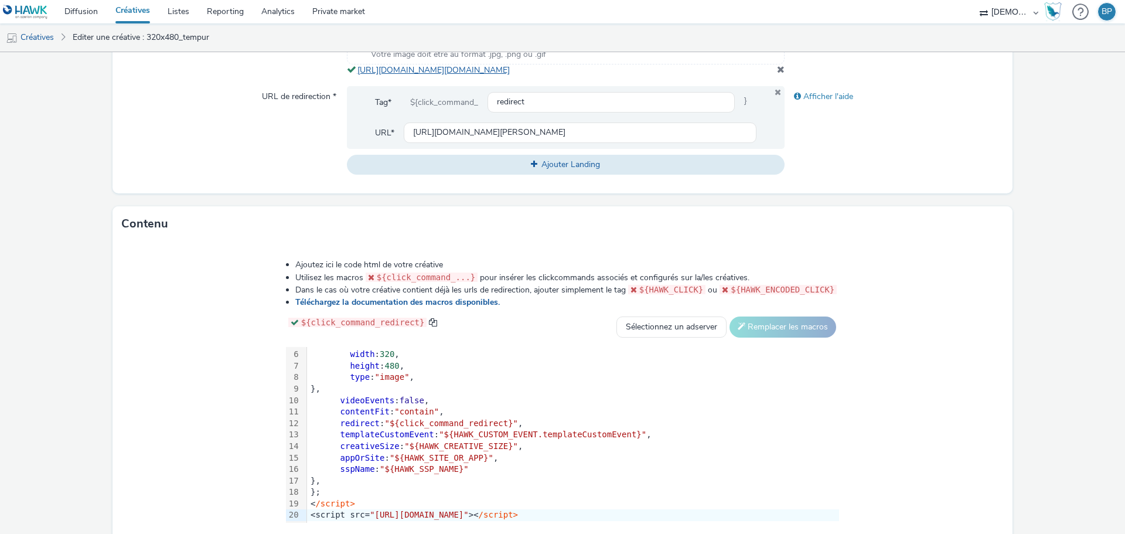
copy link "[URL][DOMAIN_NAME][DOMAIN_NAME]"
drag, startPoint x: 615, startPoint y: 82, endPoint x: 356, endPoint y: 73, distance: 259.6
click at [356, 73] on div "Drag & Drop ou parcourir vos fichiers. Votre image doit être au format .jpg, .p…" at bounding box center [566, 54] width 438 height 43
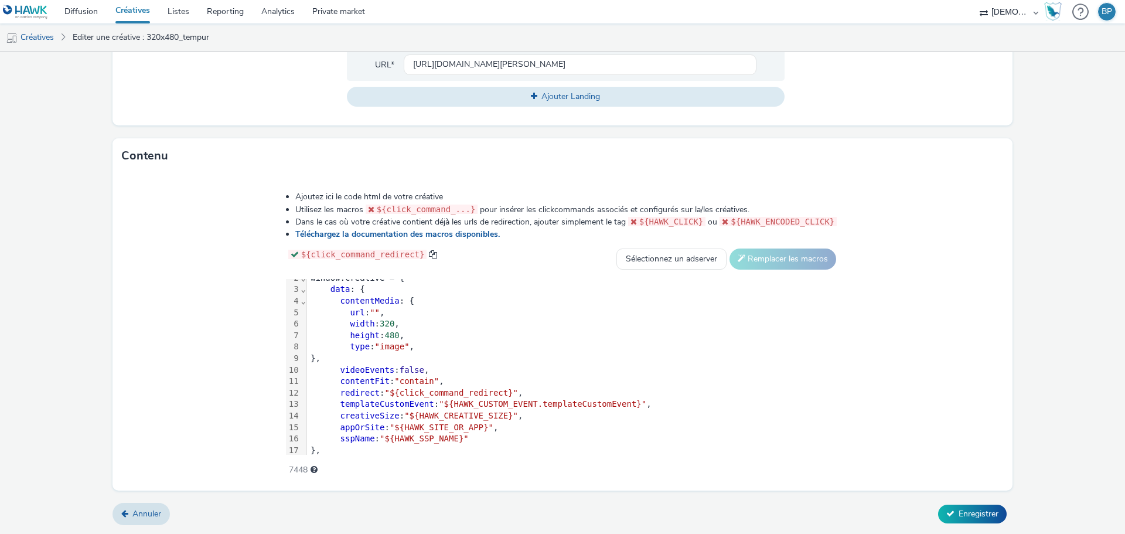
scroll to position [0, 0]
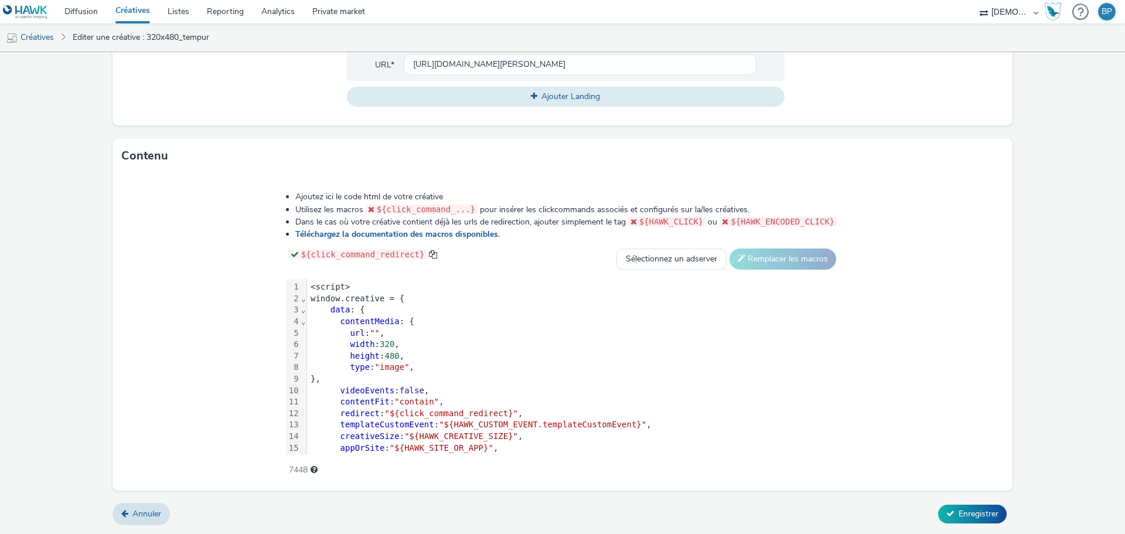
click at [374, 332] on span """" at bounding box center [375, 332] width 10 height 9
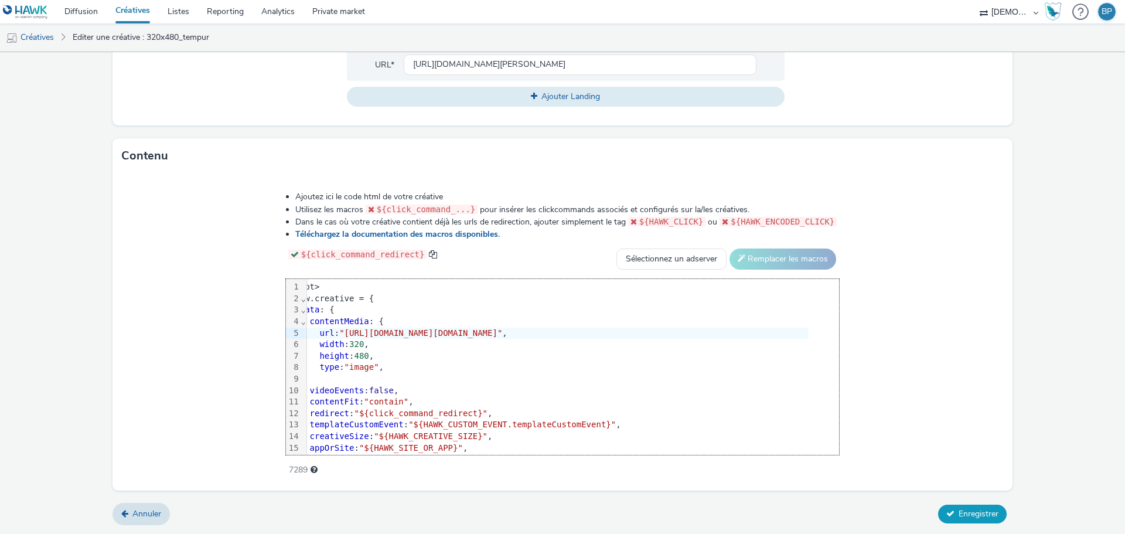
click at [958, 515] on span "Enregistrer" at bounding box center [978, 513] width 40 height 11
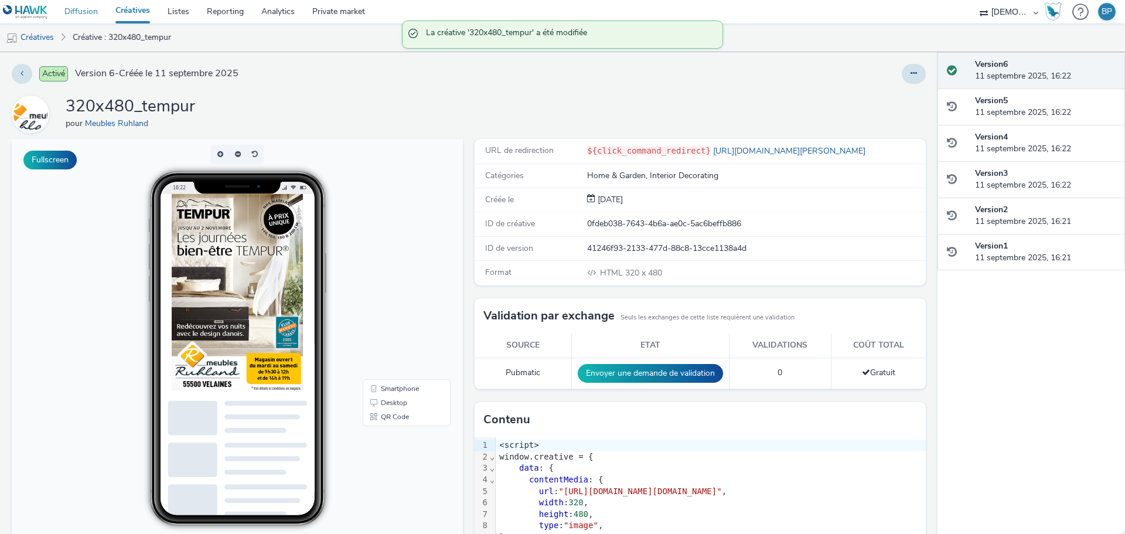
click at [66, 5] on link "Diffusion" at bounding box center [81, 11] width 51 height 23
